Goal: Information Seeking & Learning: Find specific fact

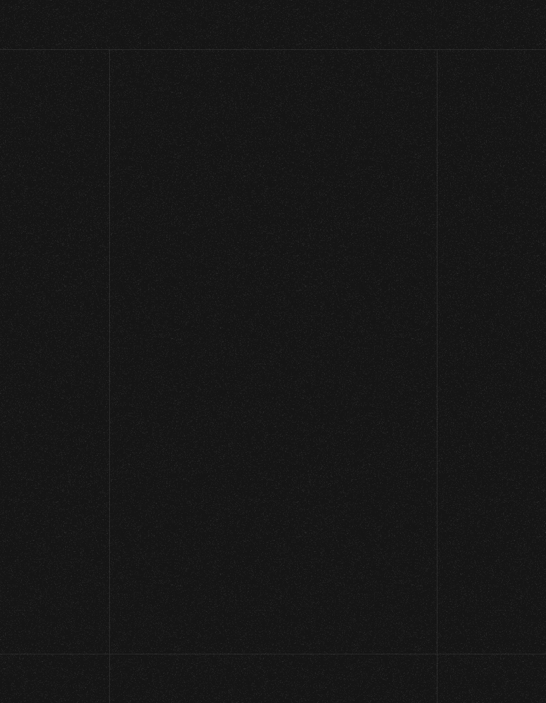
scroll to position [104, 0]
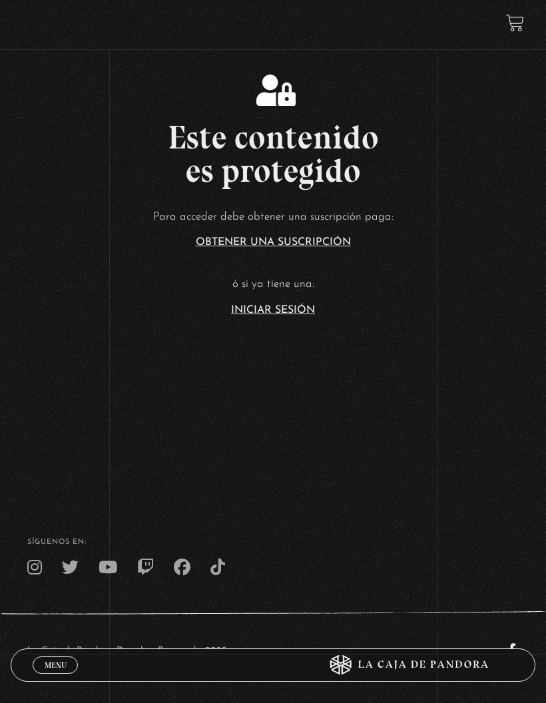
click at [292, 316] on link "Iniciar Sesión" at bounding box center [273, 310] width 84 height 11
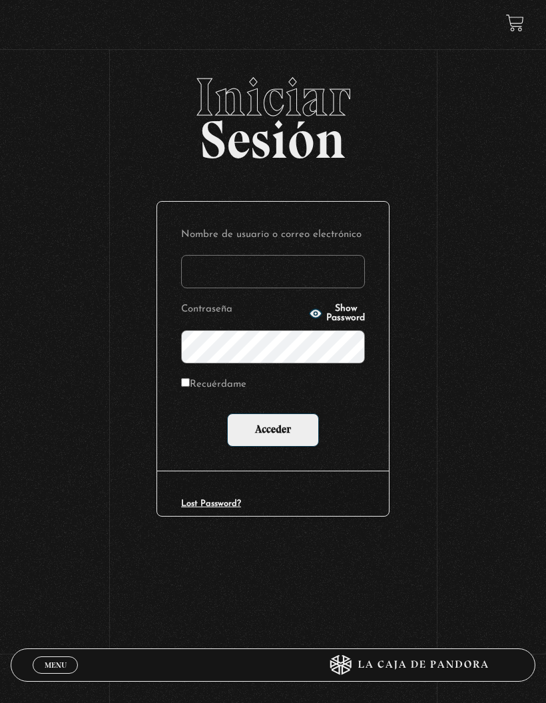
type input "[PERSON_NAME]"
click at [190, 387] on input "Recuérdame" at bounding box center [185, 382] width 9 height 9
checkbox input "true"
click at [272, 432] on input "Acceder" at bounding box center [273, 430] width 92 height 33
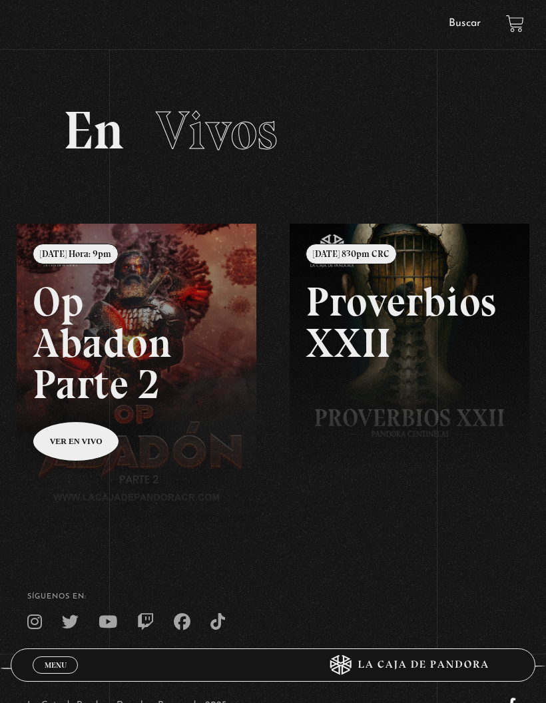
click at [54, 657] on link "Menu Cerrar" at bounding box center [55, 665] width 45 height 17
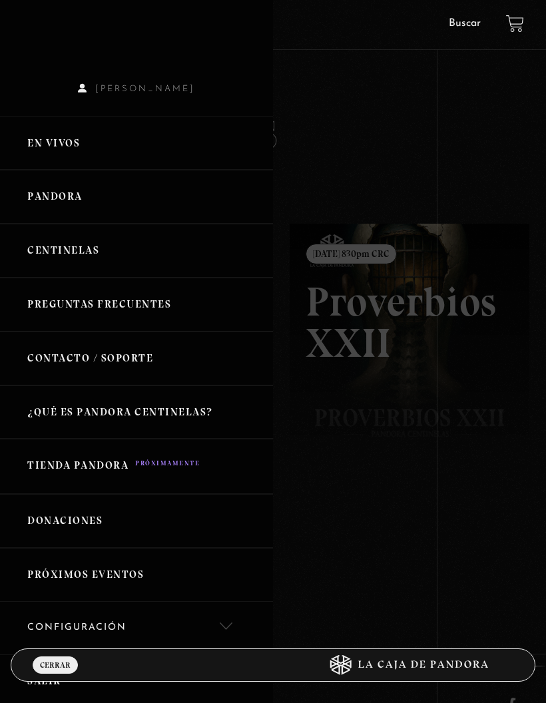
click at [49, 201] on link "Pandora" at bounding box center [136, 197] width 273 height 54
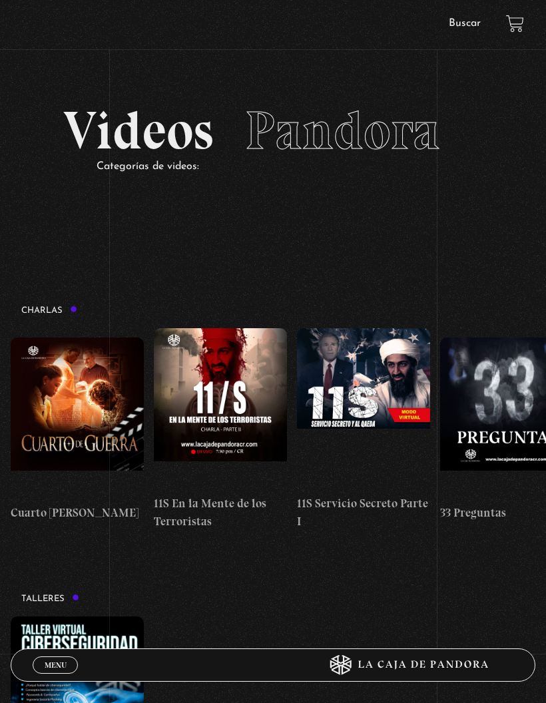
click at [460, 24] on link "Buscar" at bounding box center [465, 23] width 32 height 11
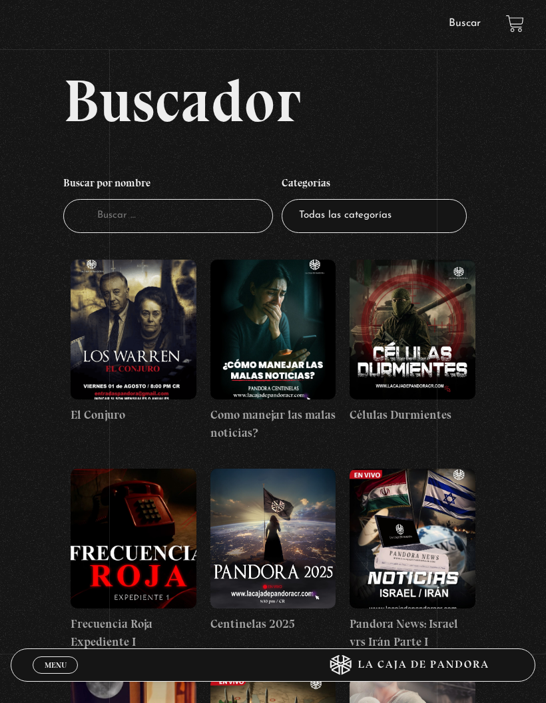
click at [196, 224] on input "Buscador" at bounding box center [168, 216] width 210 height 34
type input "E"
click at [188, 220] on input "E" at bounding box center [168, 216] width 210 height 34
type input "Jef"
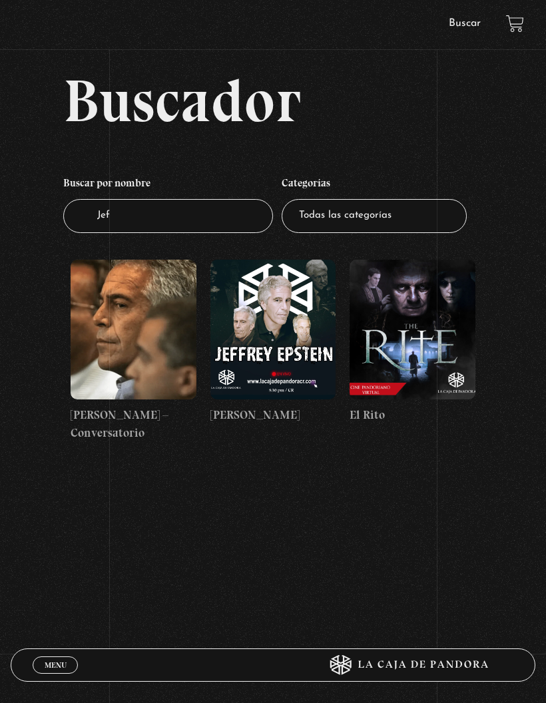
click at [290, 350] on figure at bounding box center [273, 330] width 126 height 140
